Goal: Task Accomplishment & Management: Use online tool/utility

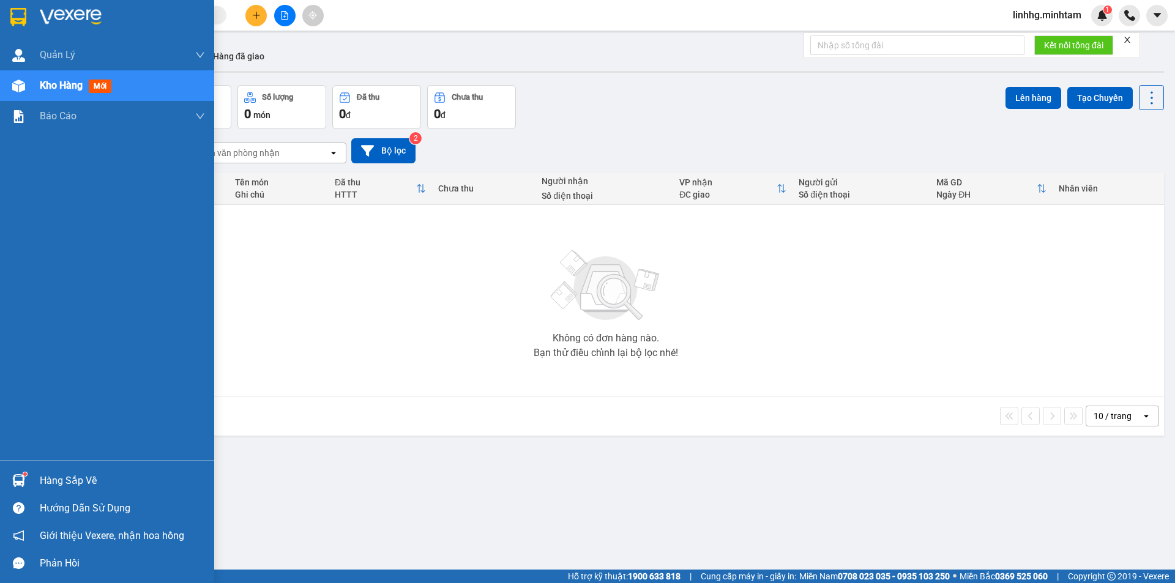
drag, startPoint x: 80, startPoint y: 478, endPoint x: 93, endPoint y: 471, distance: 14.5
click at [82, 478] on div "Hàng sắp về" at bounding box center [122, 481] width 165 height 18
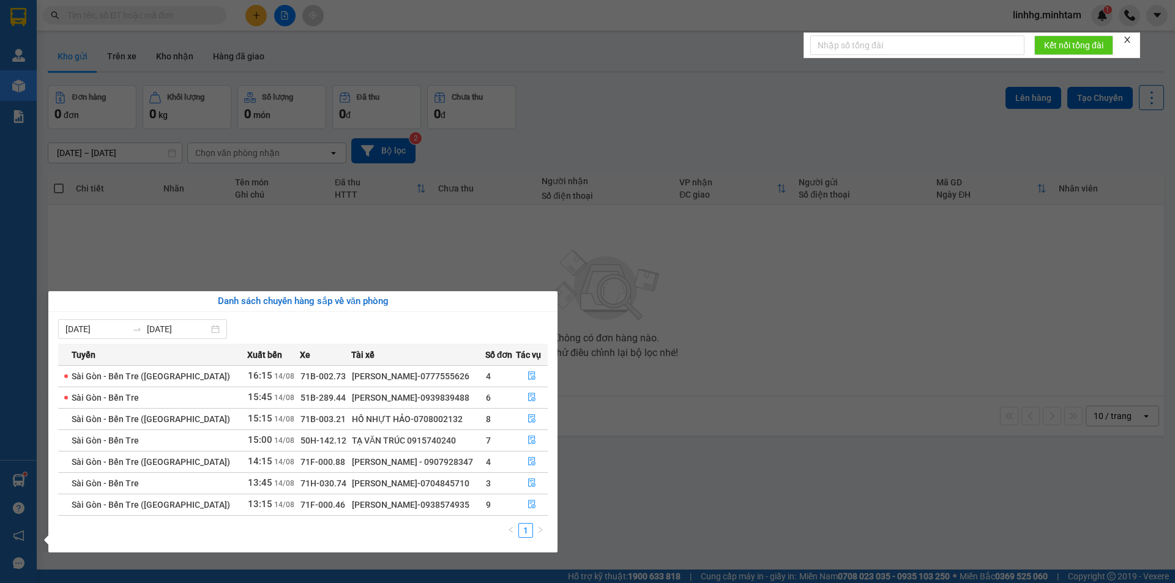
click at [633, 512] on section "Kết quả tìm kiếm ( 0 ) Bộ lọc No Data linhhg.minhtam 1 Quản [PERSON_NAME] lý gi…" at bounding box center [587, 291] width 1175 height 583
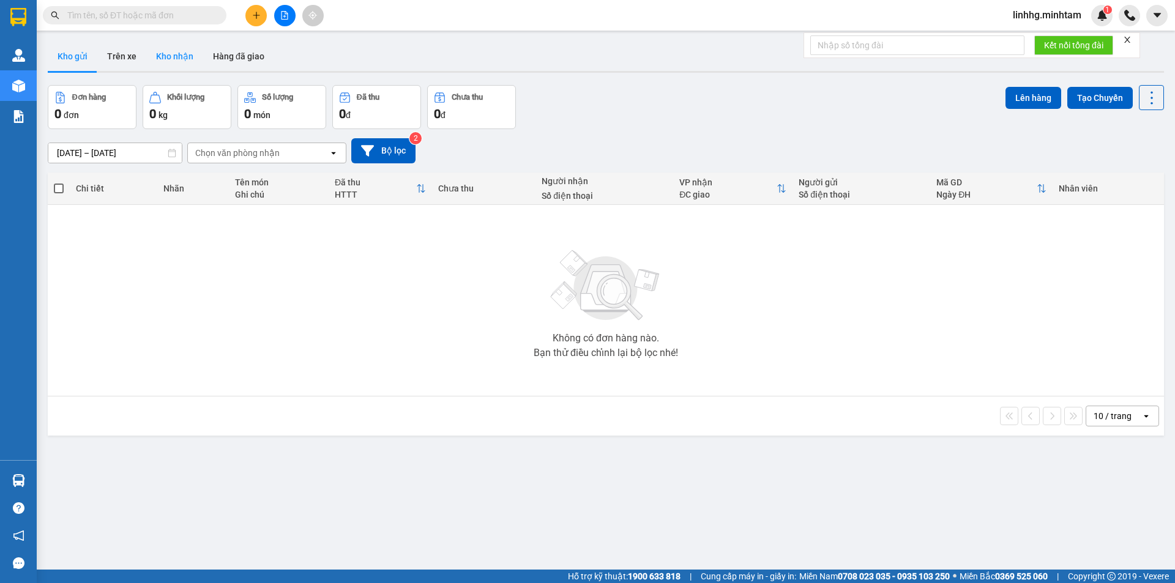
click at [185, 53] on button "Kho nhận" at bounding box center [174, 56] width 57 height 29
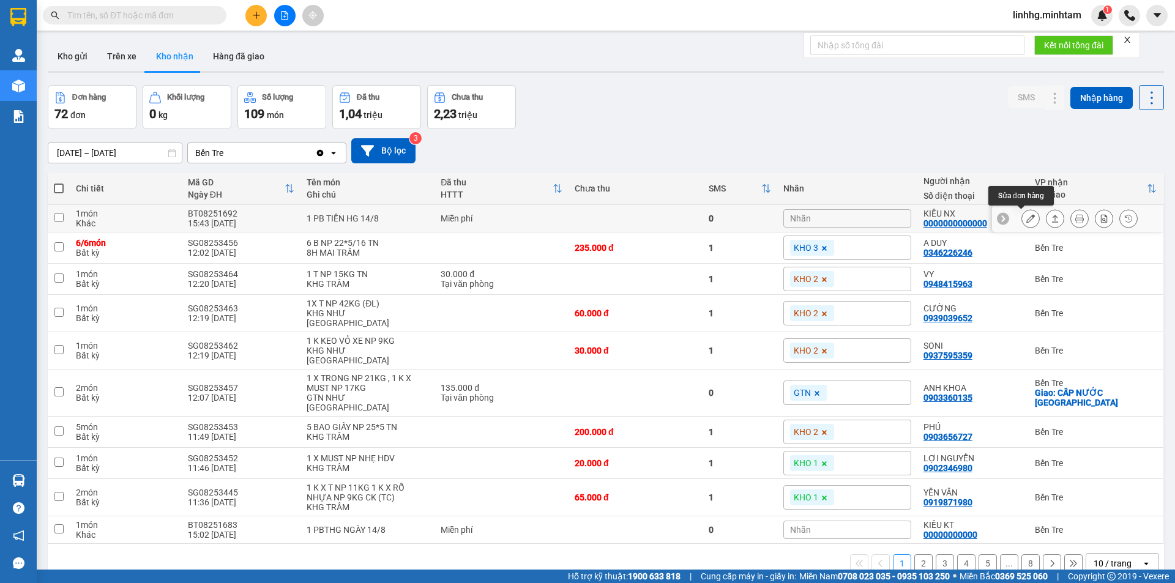
click at [1027, 220] on icon at bounding box center [1031, 218] width 9 height 9
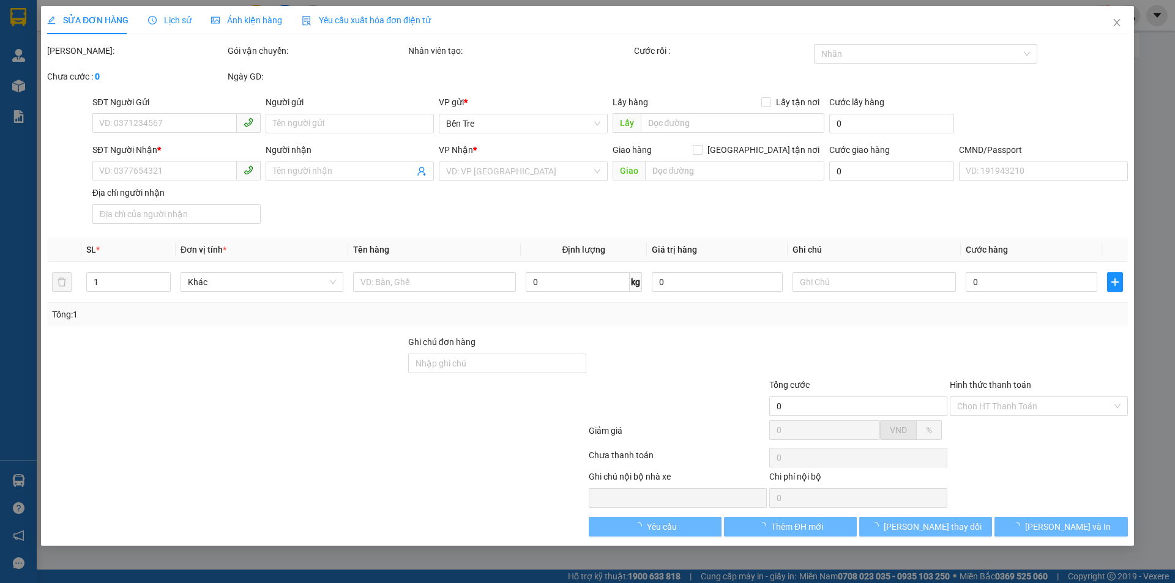
type input "THẢO NX"
type input "0000000000000"
type input "KIỀU NX"
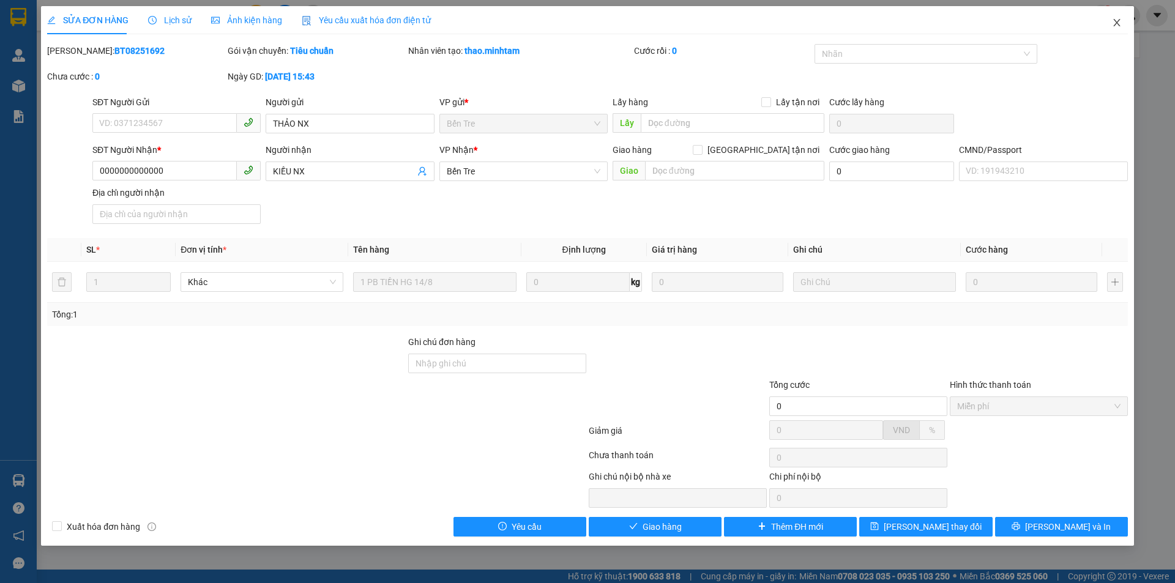
click at [1117, 23] on icon "close" at bounding box center [1117, 22] width 7 height 7
